Goal: Task Accomplishment & Management: Complete application form

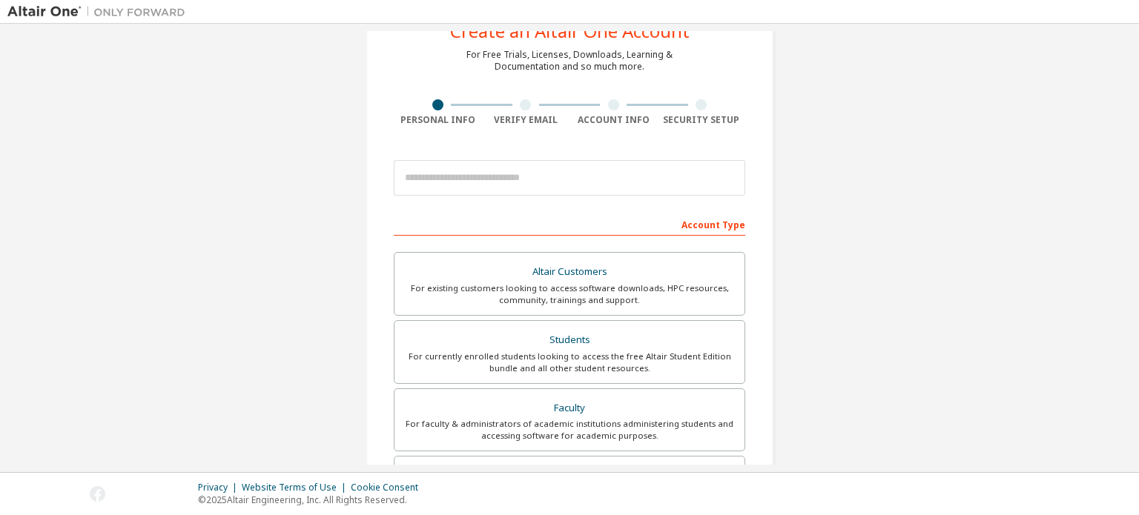
scroll to position [54, 0]
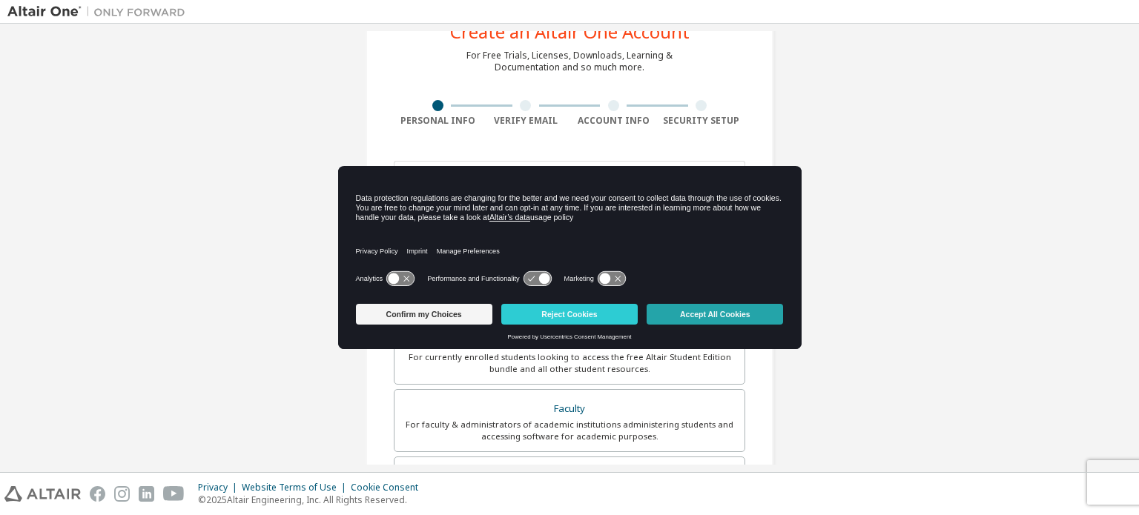
click at [747, 314] on button "Accept All Cookies" at bounding box center [714, 314] width 136 height 21
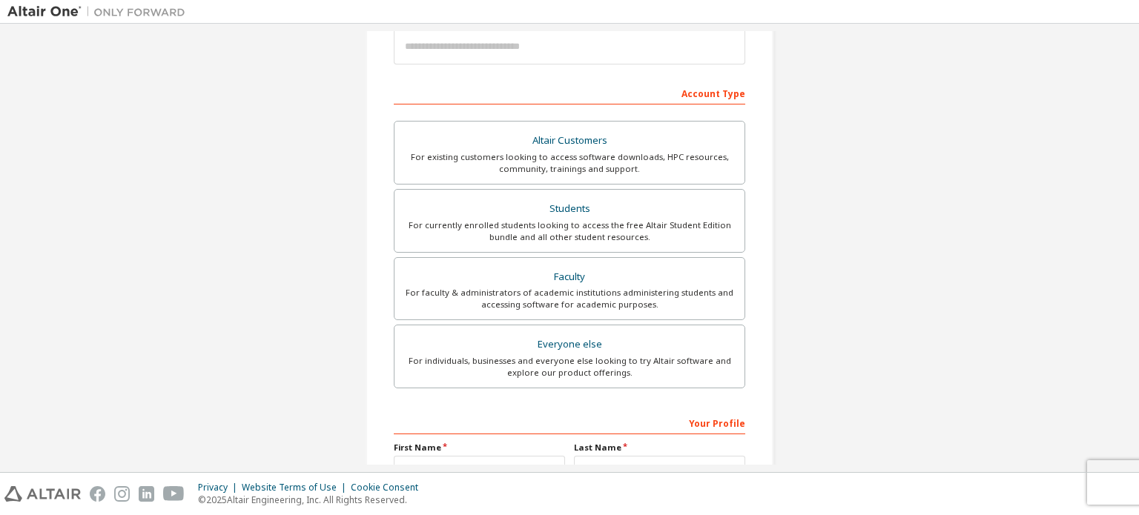
scroll to position [197, 0]
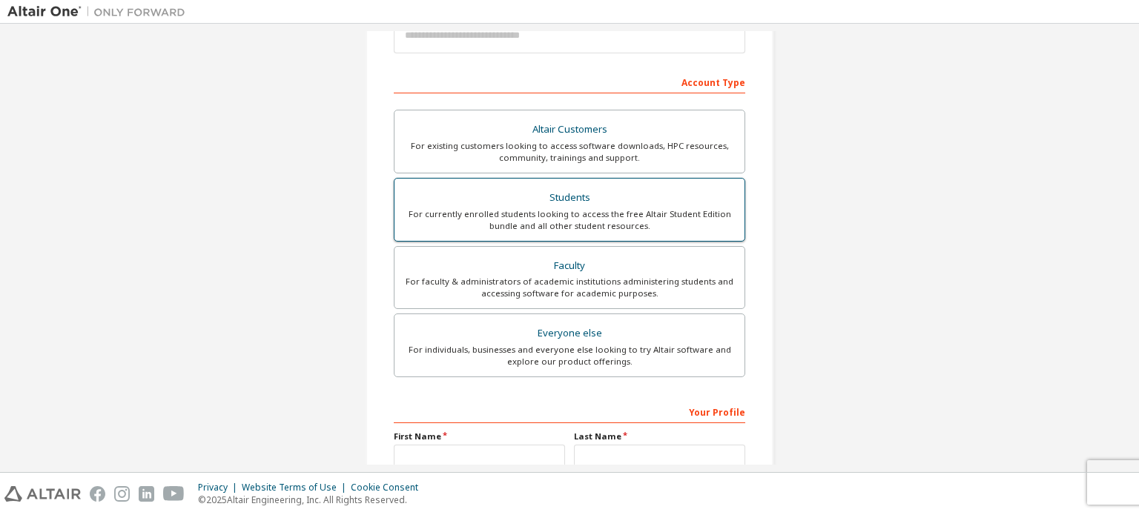
click at [549, 202] on div "Students" at bounding box center [569, 198] width 332 height 21
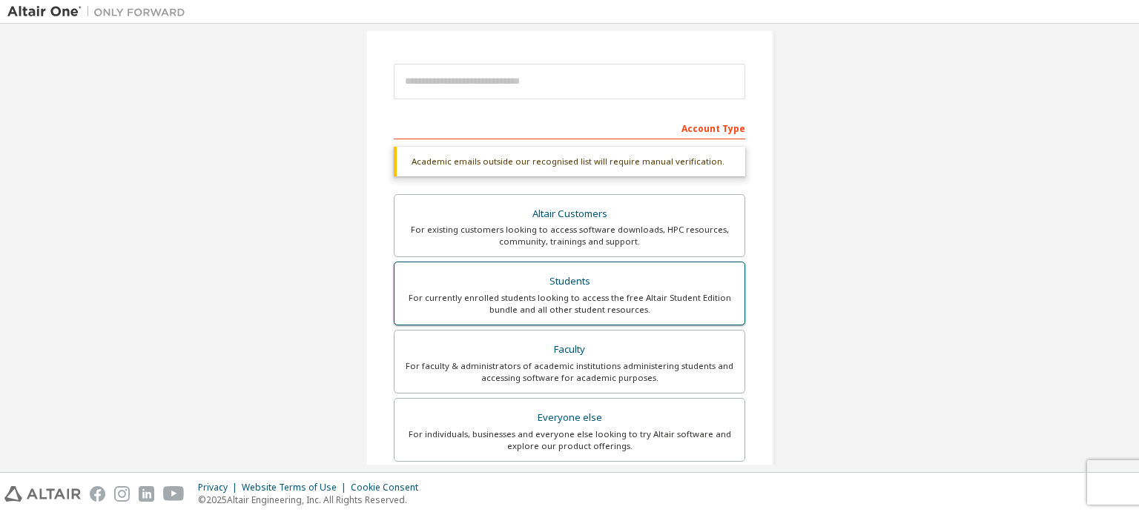
scroll to position [151, 0]
click at [504, 113] on form "This is a federated email. No need to register a new account. You should be abl…" at bounding box center [569, 365] width 351 height 619
click at [493, 131] on div "Account Type" at bounding box center [569, 128] width 351 height 24
click at [505, 128] on div "Account Type" at bounding box center [569, 128] width 351 height 24
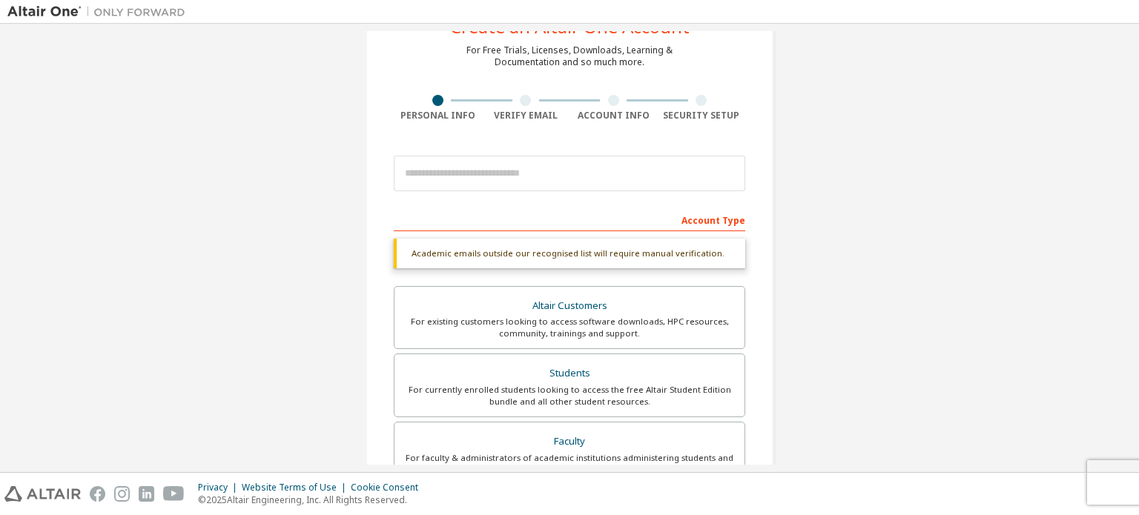
scroll to position [59, 0]
click at [514, 168] on input "email" at bounding box center [569, 174] width 351 height 36
type input "**********"
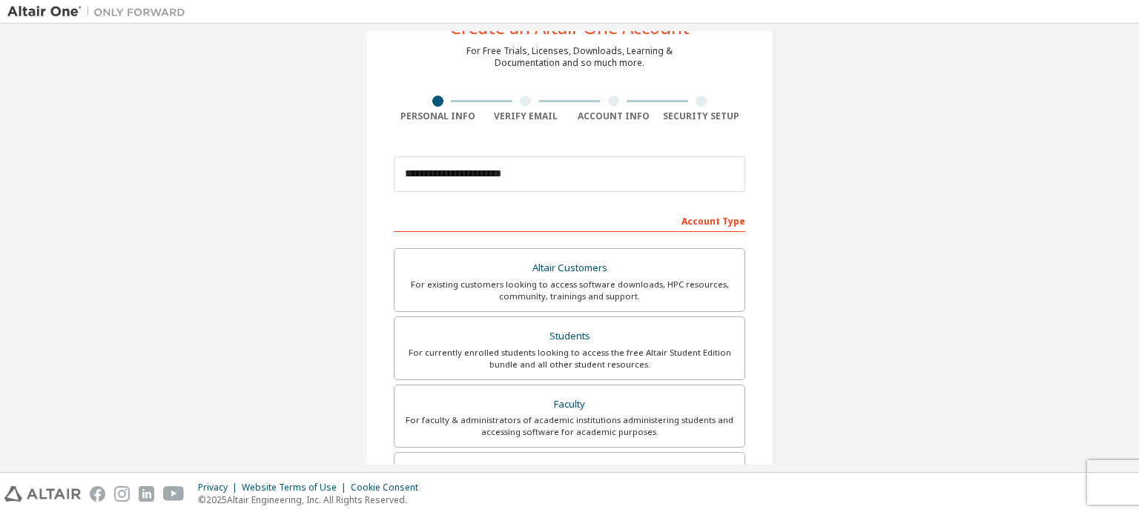
click at [845, 247] on div "**********" at bounding box center [569, 365] width 1124 height 785
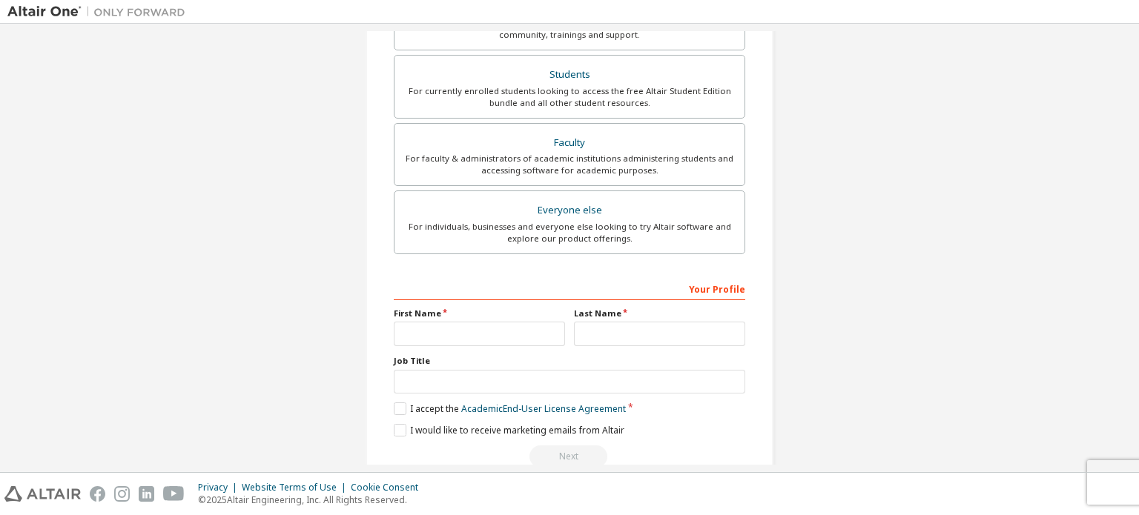
scroll to position [348, 0]
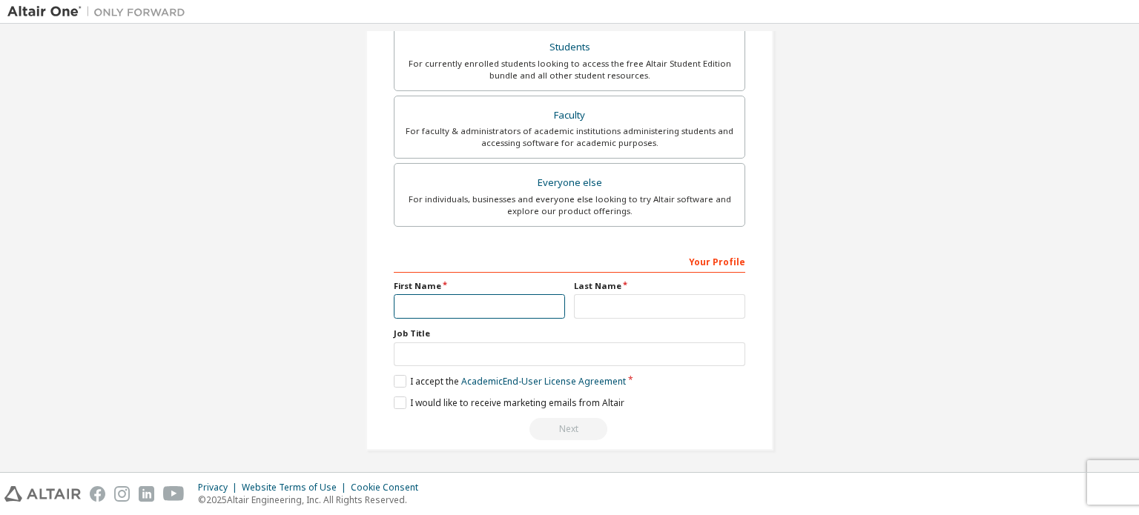
click at [441, 308] on input "text" at bounding box center [479, 306] width 171 height 24
type input "**********"
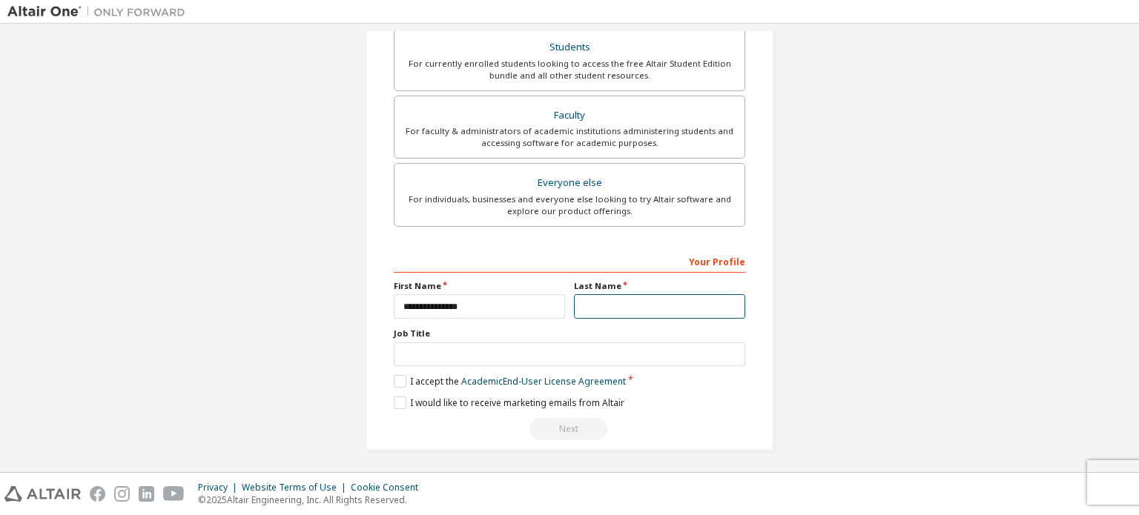
click at [646, 311] on input "text" at bounding box center [659, 306] width 171 height 24
type input "*****"
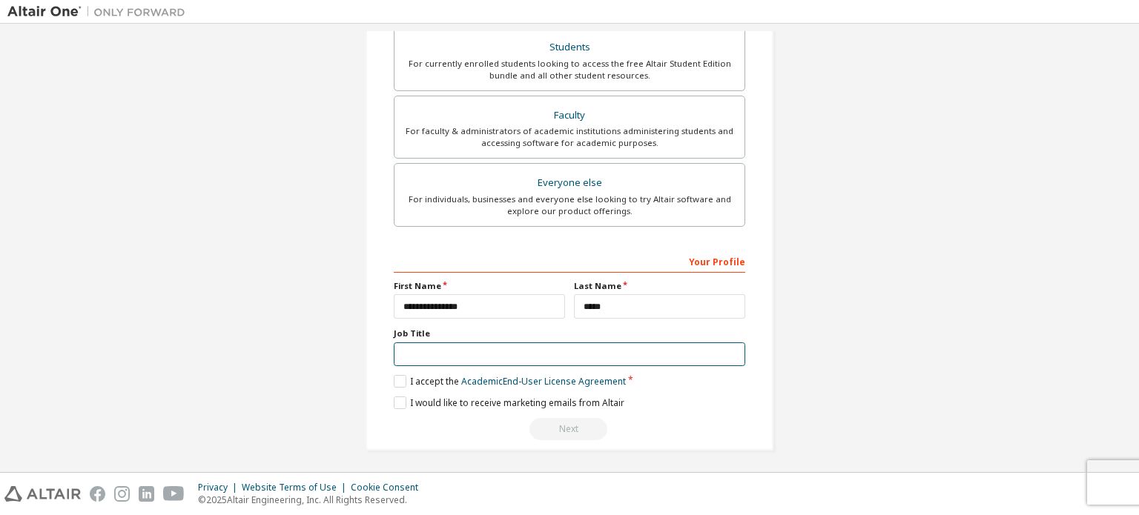
click at [594, 351] on input "text" at bounding box center [569, 354] width 351 height 24
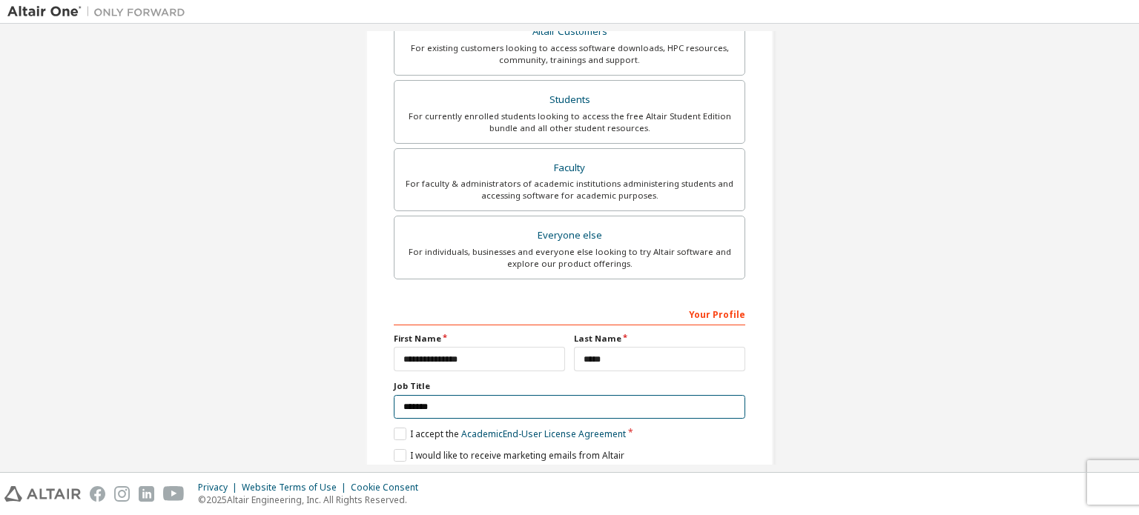
scroll to position [304, 0]
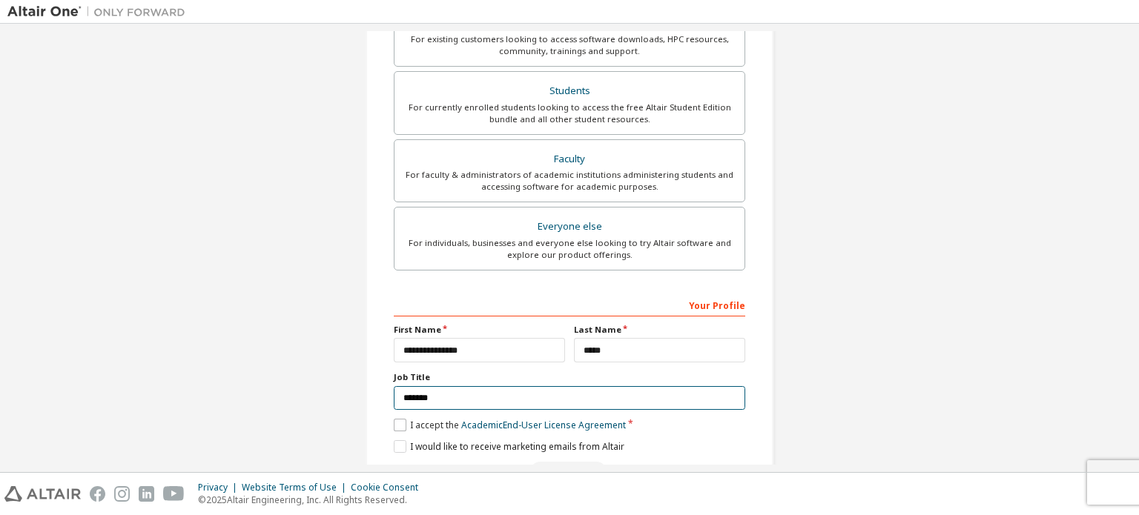
type input "*******"
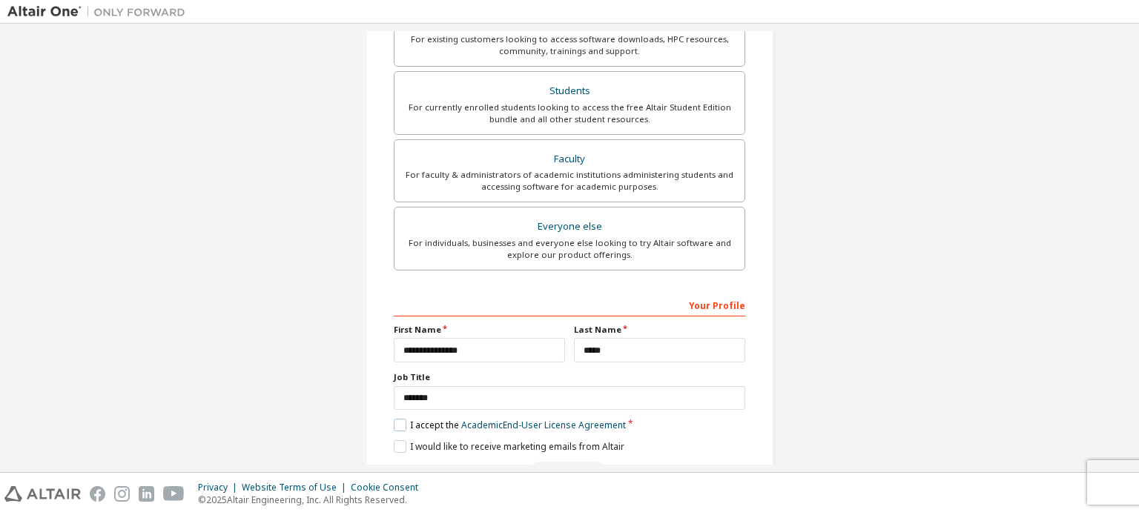
click at [396, 420] on label "I accept the Academic End-User License Agreement" at bounding box center [510, 425] width 232 height 13
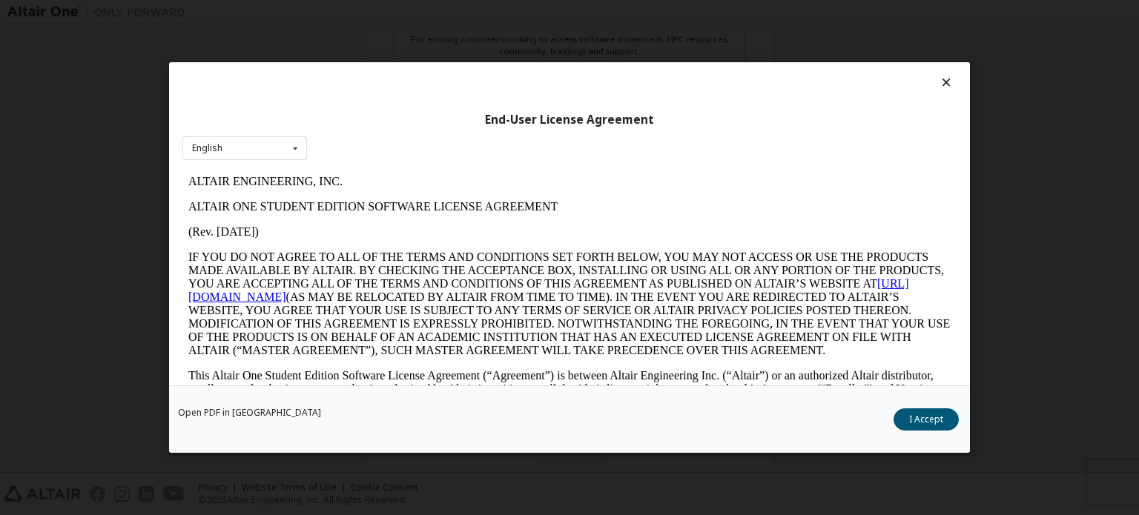
scroll to position [0, 0]
click at [950, 422] on button "I Accept" at bounding box center [925, 419] width 65 height 22
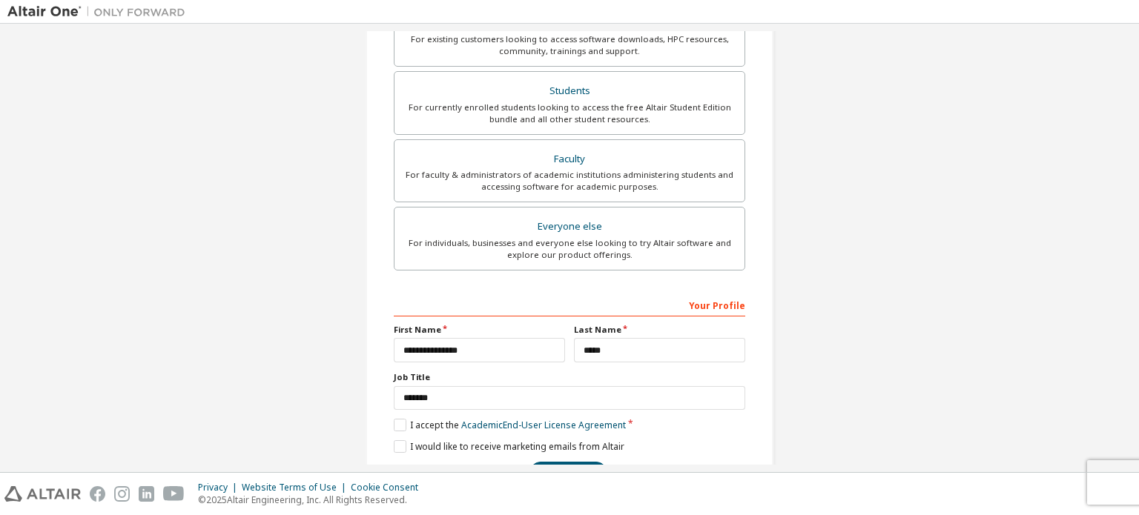
scroll to position [348, 0]
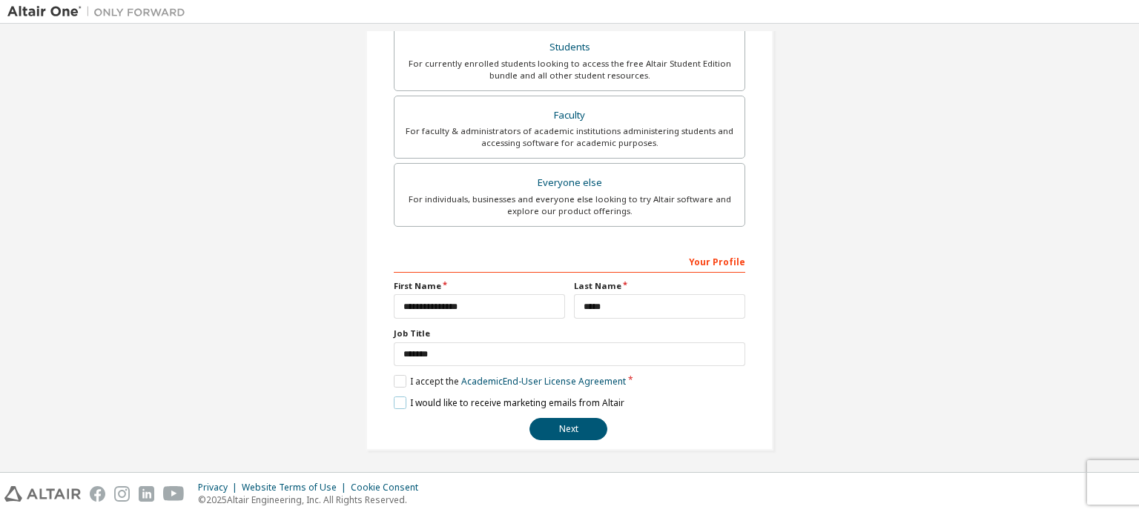
click at [400, 397] on label "I would like to receive marketing emails from Altair" at bounding box center [509, 403] width 231 height 13
click at [541, 432] on button "Next" at bounding box center [568, 429] width 78 height 22
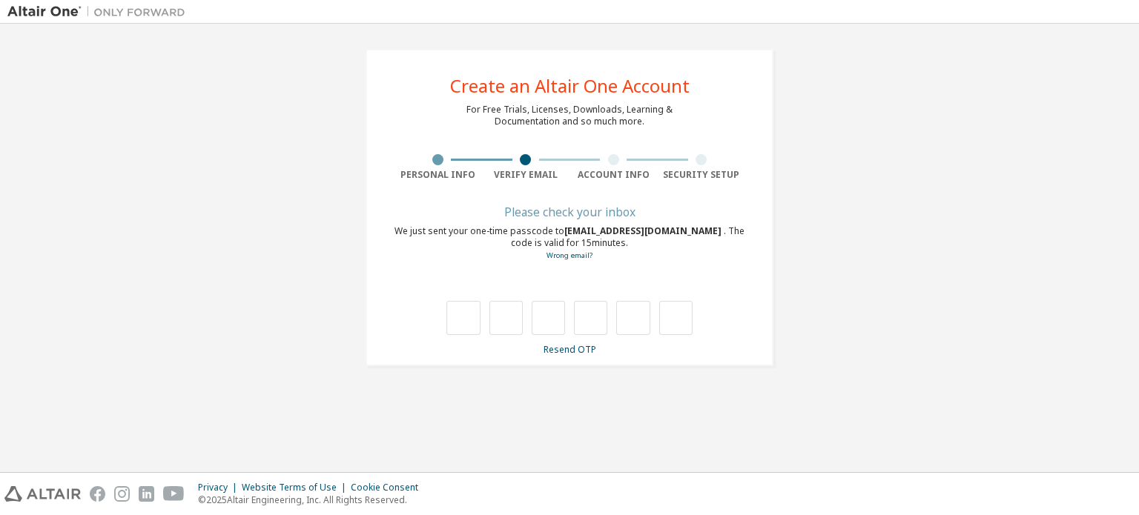
scroll to position [0, 0]
type input "*"
click at [476, 305] on input "*" at bounding box center [462, 318] width 33 height 34
type input "*"
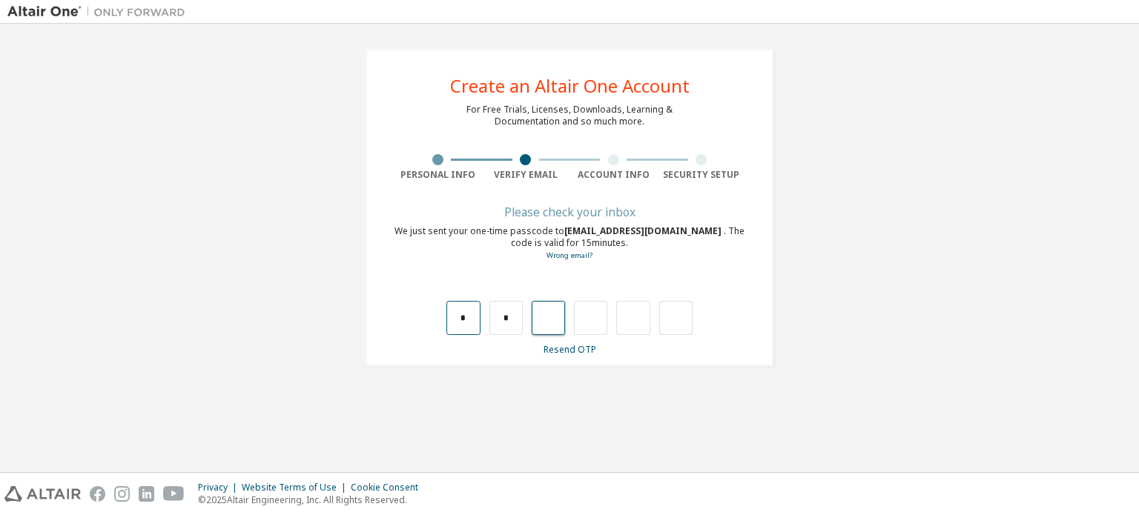
type input "*"
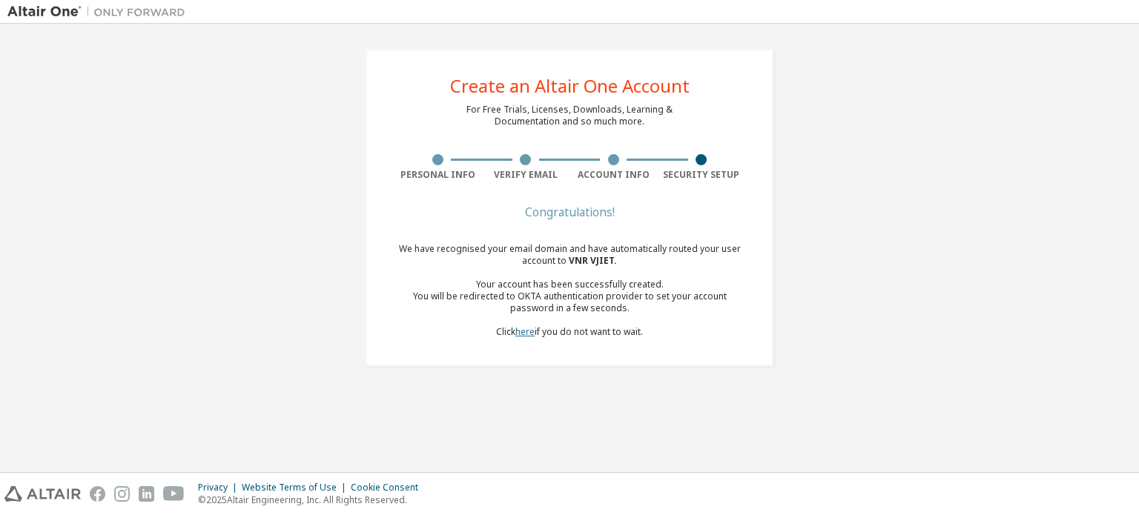
click at [524, 334] on link "here" at bounding box center [524, 331] width 19 height 13
